Goal: Task Accomplishment & Management: Use online tool/utility

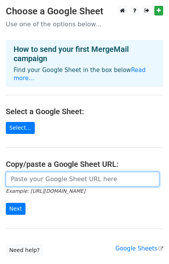
click at [22, 187] on input "url" at bounding box center [83, 179] width 154 height 15
paste input "[URL][DOMAIN_NAME]"
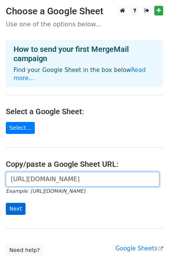
type input "[URL][DOMAIN_NAME]"
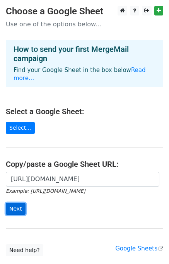
scroll to position [0, 0]
click at [23, 215] on input "Next" at bounding box center [16, 209] width 20 height 12
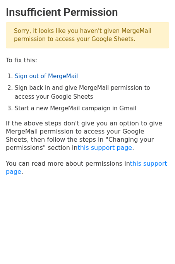
click at [49, 79] on link "Sign out of MergeMail" at bounding box center [46, 76] width 63 height 7
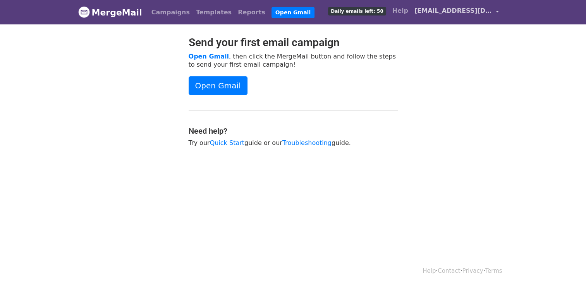
click at [477, 15] on span "yw8805@nyu.edu" at bounding box center [454, 10] width 78 height 9
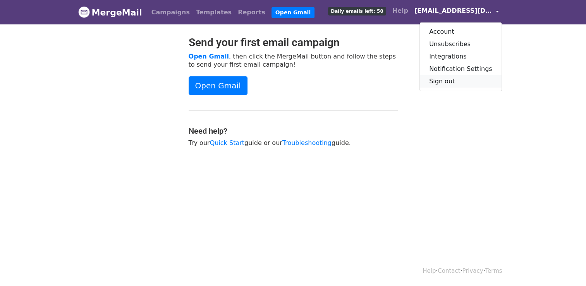
click at [450, 88] on link "Sign out" at bounding box center [461, 81] width 82 height 12
